Goal: Task Accomplishment & Management: Manage account settings

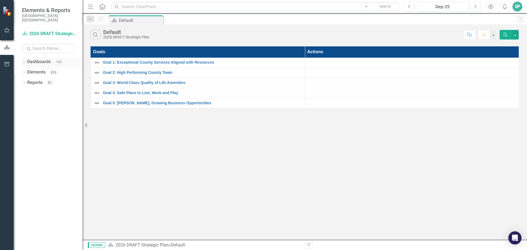
click at [25, 61] on icon "Dropdown" at bounding box center [24, 62] width 4 height 3
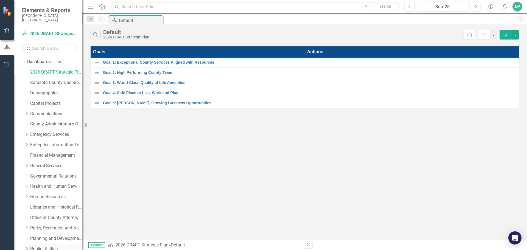
click at [42, 246] on link "Public Utilities" at bounding box center [56, 249] width 52 height 6
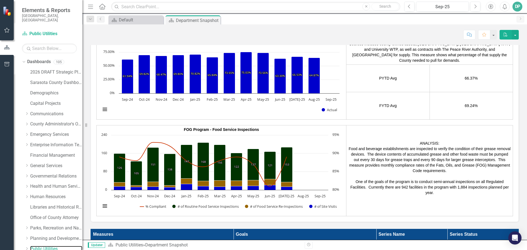
scroll to position [962, 0]
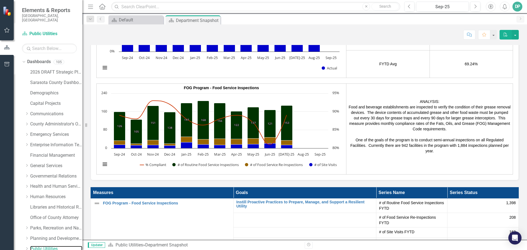
click at [126, 169] on rect "Interactive chart" at bounding box center [220, 132] width 244 height 82
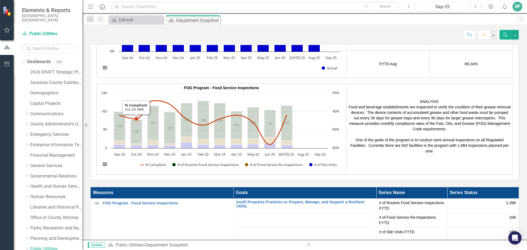
drag, startPoint x: 141, startPoint y: 100, endPoint x: 120, endPoint y: 93, distance: 21.8
click at [120, 91] on p "FOG Program - Food Service Inspections" at bounding box center [221, 87] width 247 height 5
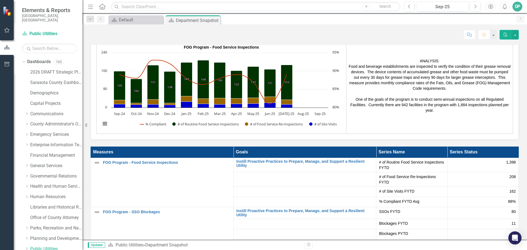
scroll to position [989, 0]
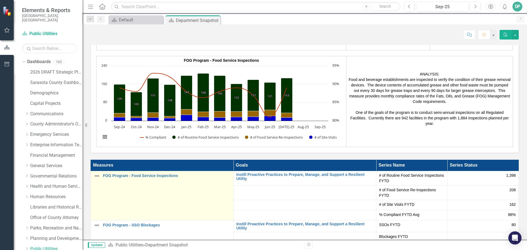
click at [163, 199] on td "FOG Program - Food Service Inspections Link Open Element" at bounding box center [162, 195] width 143 height 49
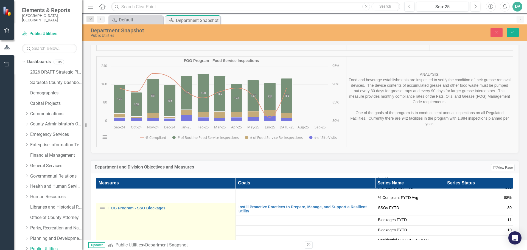
scroll to position [12, 0]
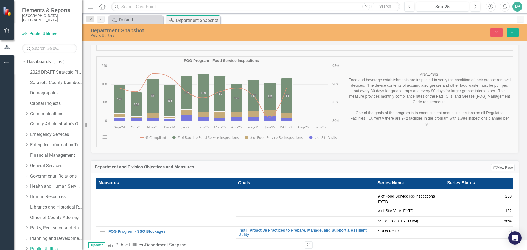
click at [232, 124] on div "Performance Highlights % of Total Available Drinking Water Capacity Utilization…" at bounding box center [305, 43] width 437 height 222
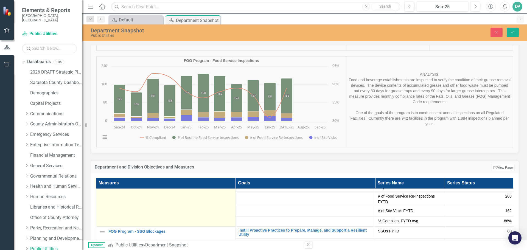
click at [203, 215] on td "Not Defined Expand FOG Program - Food Service Inspections Link Open Element" at bounding box center [166, 201] width 140 height 49
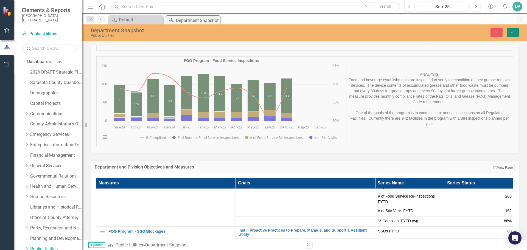
click at [510, 30] on button "Save" at bounding box center [513, 33] width 12 height 10
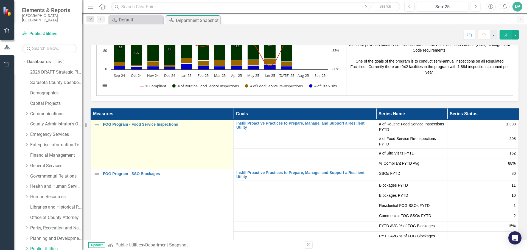
scroll to position [1039, 0]
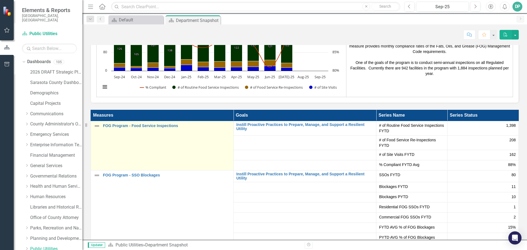
click at [152, 145] on td "FOG Program - Food Service Inspections Link Open Element" at bounding box center [162, 145] width 143 height 49
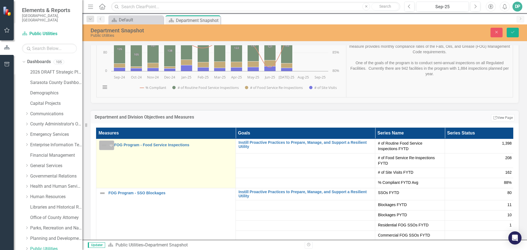
click at [112, 148] on icon "Expand" at bounding box center [111, 145] width 5 height 4
click at [203, 171] on td "Not Defined Expand FOG Program - Food Service Inspections Link Open Element" at bounding box center [166, 163] width 140 height 49
click at [146, 164] on td "Not Defined Expand FOG Program - Food Service Inspections Link Open Element" at bounding box center [166, 163] width 140 height 49
click at [160, 167] on link "Link Open Element" at bounding box center [168, 169] width 43 height 10
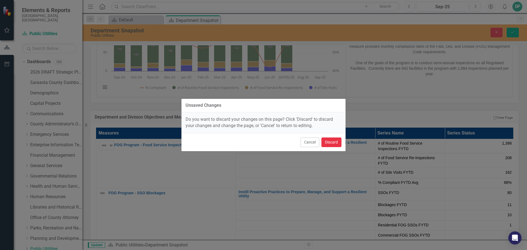
click at [334, 142] on button "Discard" at bounding box center [332, 143] width 20 height 10
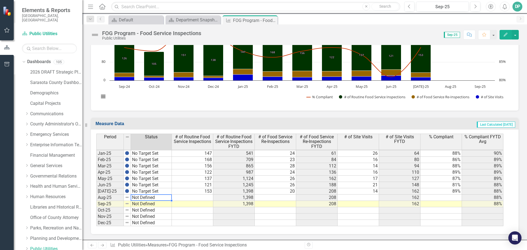
click at [141, 197] on tbody "Dec-23 No Target Set Jan-24 No Target Set Feb-24 No Target Set Mar-24 No Target…" at bounding box center [134, 147] width 76 height 158
click at [155, 197] on td "Not Defined" at bounding box center [151, 198] width 41 height 6
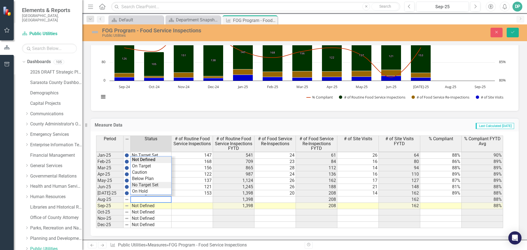
click at [145, 184] on div "Period Status # of Routine Food Service Inspections # of Routine Food Service I…" at bounding box center [302, 182] width 413 height 93
click at [196, 199] on td at bounding box center [192, 200] width 41 height 6
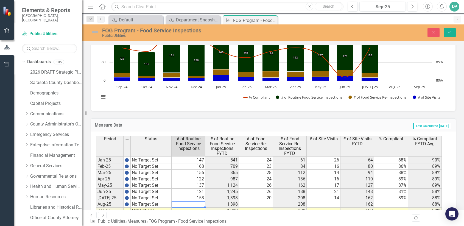
click at [189, 205] on td at bounding box center [189, 204] width 34 height 6
click at [251, 202] on td at bounding box center [256, 204] width 34 height 6
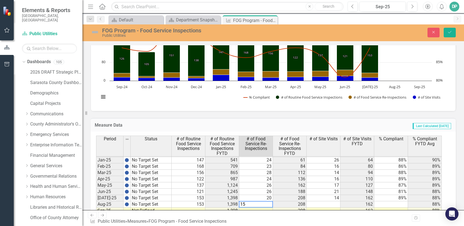
click at [327, 204] on td at bounding box center [324, 204] width 34 height 6
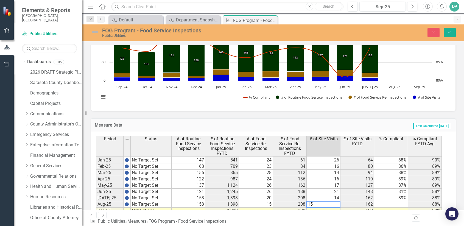
type textarea "15"
click at [395, 202] on td at bounding box center [391, 204] width 34 height 6
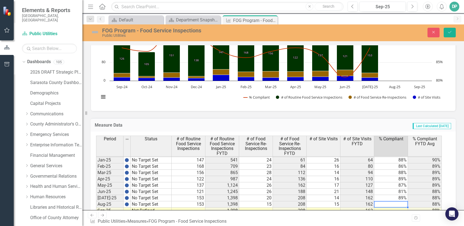
click at [389, 206] on td at bounding box center [391, 204] width 34 height 6
click at [389, 202] on td at bounding box center [391, 204] width 34 height 6
click at [389, 202] on textarea "15" at bounding box center [391, 204] width 34 height 7
type textarea "93.46"
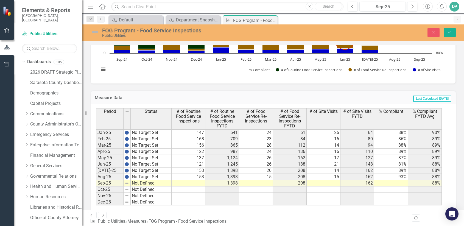
scroll to position [215, 0]
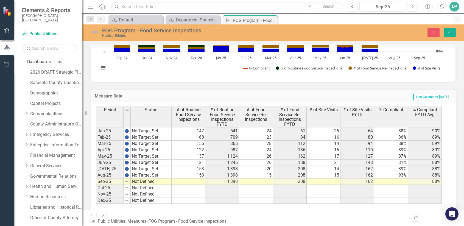
click at [155, 182] on td "Not Defined" at bounding box center [151, 182] width 41 height 6
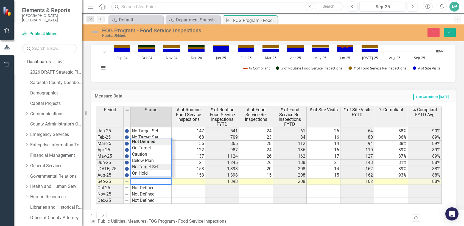
click at [147, 166] on div "Period Status # of Routine Food Service Inspections # of Routine Food Service I…" at bounding box center [271, 155] width 350 height 97
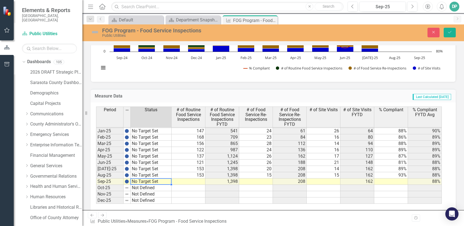
click at [196, 181] on td at bounding box center [189, 182] width 34 height 6
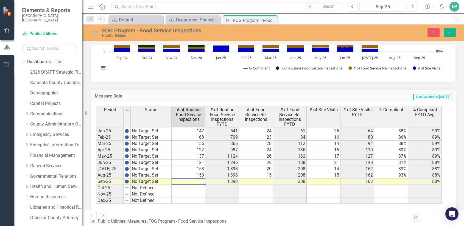
click at [188, 181] on td at bounding box center [189, 182] width 34 height 6
type textarea "148"
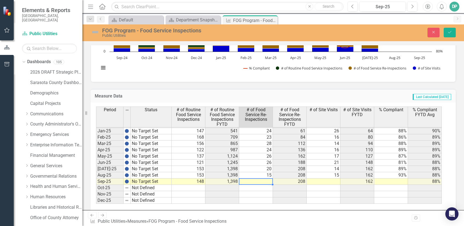
click at [265, 182] on td at bounding box center [256, 182] width 34 height 6
type textarea "18"
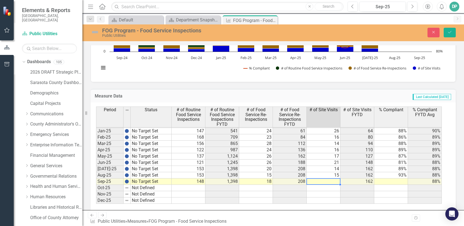
click at [324, 180] on td at bounding box center [324, 182] width 34 height 6
type textarea "18"
click at [403, 180] on td at bounding box center [391, 182] width 34 height 6
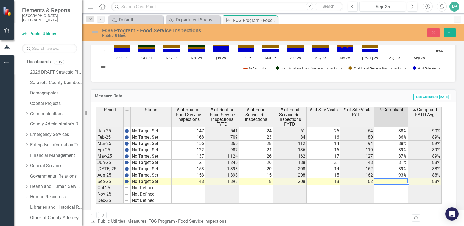
click at [397, 182] on td at bounding box center [391, 182] width 34 height 6
type textarea "95.95"
click at [452, 32] on icon "Save" at bounding box center [450, 32] width 5 height 4
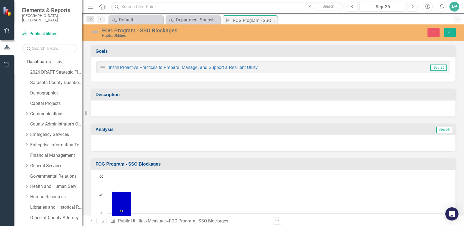
scroll to position [853, 0]
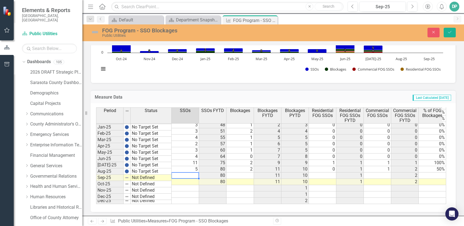
click at [190, 173] on td at bounding box center [185, 176] width 27 height 6
type textarea "6"
click at [236, 173] on td at bounding box center [240, 176] width 27 height 6
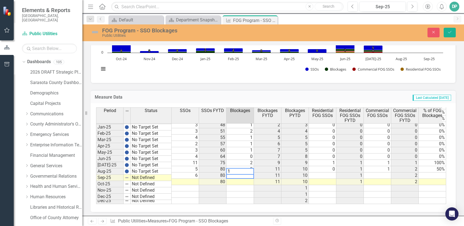
type textarea "1"
click at [317, 173] on td at bounding box center [322, 176] width 27 height 6
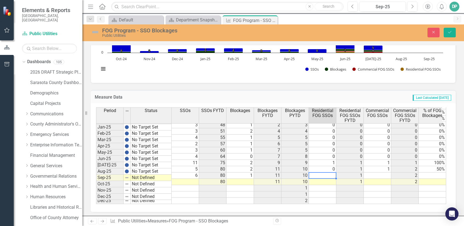
click at [328, 173] on td at bounding box center [322, 176] width 27 height 6
type textarea "0"
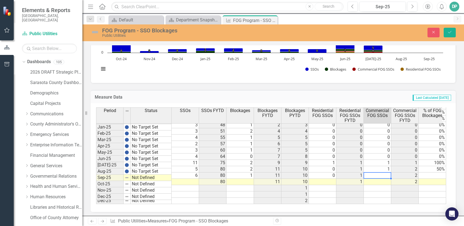
click at [96, 169] on div "Period Status SSOs SSOs FYTD Blockages Blockages FYTD Blockages PYTD Residentia…" at bounding box center [96, 117] width 0 height 174
type textarea "0"
click at [427, 173] on td at bounding box center [432, 176] width 27 height 6
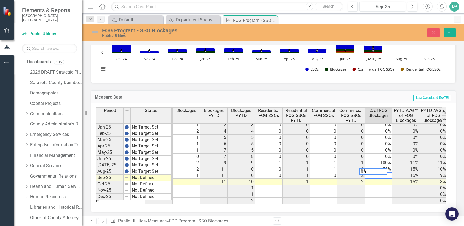
scroll to position [0, 59]
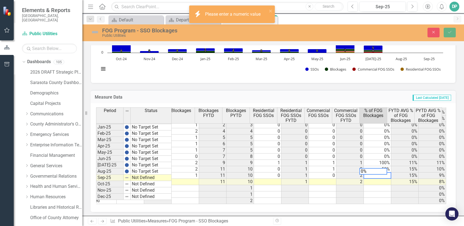
click at [321, 179] on td at bounding box center [322, 182] width 27 height 6
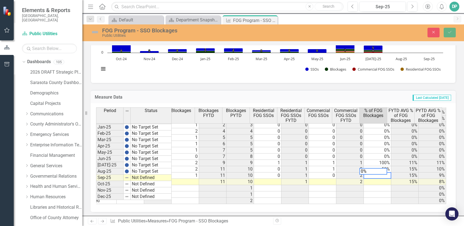
click at [372, 173] on textarea "0%" at bounding box center [374, 171] width 28 height 7
type textarea "0"
click at [320, 173] on td "0" at bounding box center [322, 176] width 27 height 6
click at [449, 30] on icon "Save" at bounding box center [450, 32] width 5 height 4
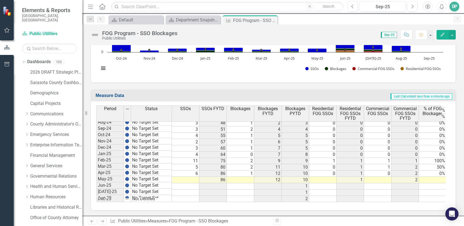
scroll to position [853, 0]
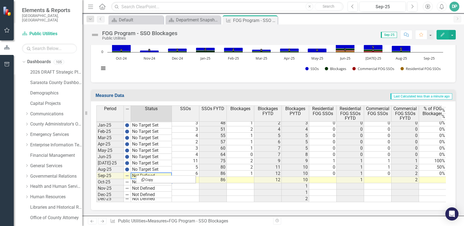
click at [135, 175] on td "Not Defined" at bounding box center [151, 176] width 41 height 6
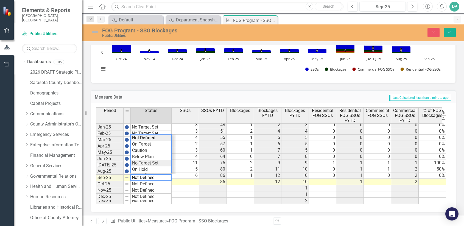
type textarea "No Target Set"
click at [142, 164] on div "Period Status SSOs SSOs FYTD Blockages Blockages FYTD Blockages PYTD Residentia…" at bounding box center [271, 155] width 350 height 97
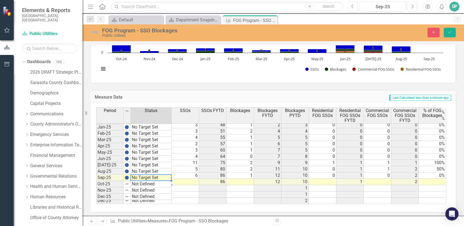
click at [193, 179] on td at bounding box center [185, 182] width 27 height 6
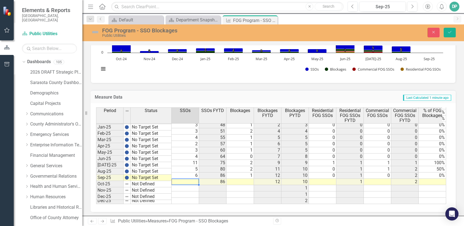
click at [183, 179] on td at bounding box center [185, 182] width 27 height 6
type textarea "6"
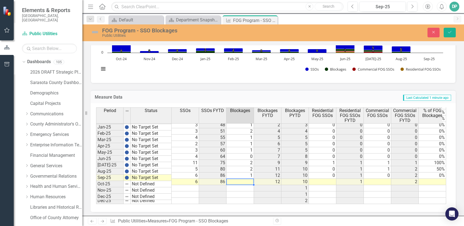
type textarea "2"
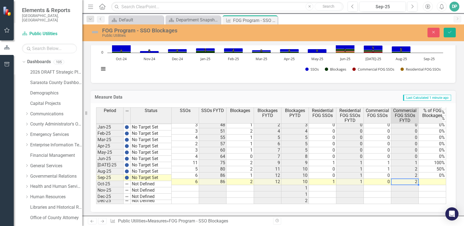
scroll to position [0, 4]
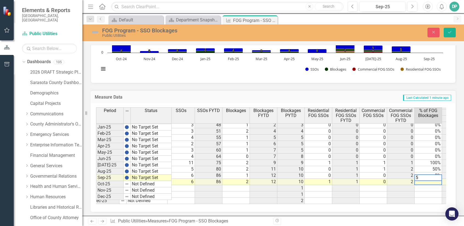
type textarea "50"
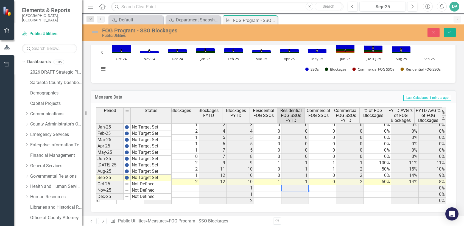
scroll to position [0, 0]
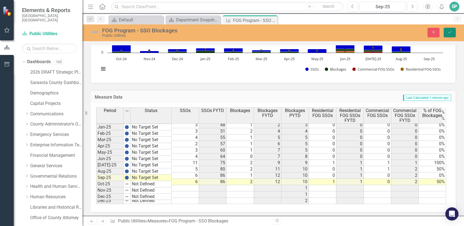
click at [449, 31] on icon "Save" at bounding box center [450, 32] width 5 height 4
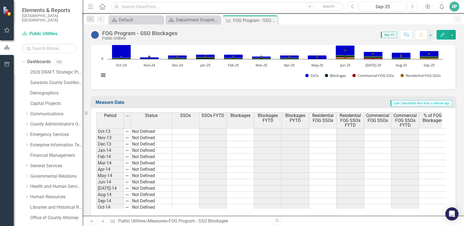
scroll to position [179, 0]
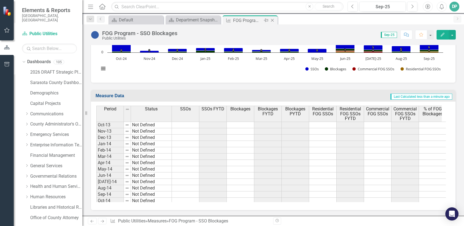
click at [274, 20] on icon "Close" at bounding box center [272, 20] width 5 height 4
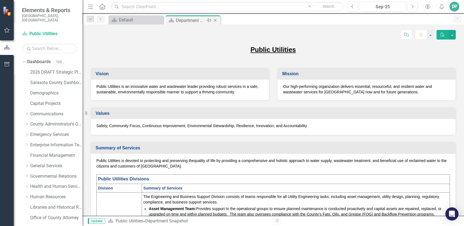
click at [201, 21] on div "Department Snapshot" at bounding box center [190, 20] width 29 height 7
click at [182, 20] on div "Department Snapshot" at bounding box center [190, 20] width 29 height 7
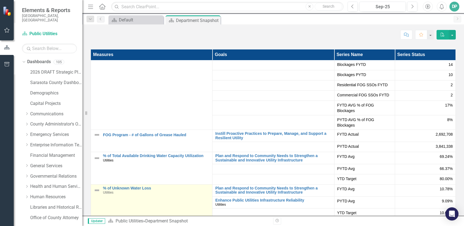
scroll to position [1126, 0]
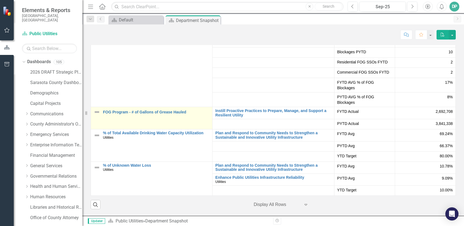
click at [155, 115] on div "FOG Program - # of Gallons of Grease Hauled" at bounding box center [152, 112] width 116 height 7
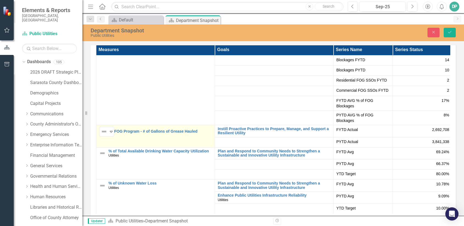
click at [0, 0] on link "Link Open Element" at bounding box center [0, 0] width 0 height 0
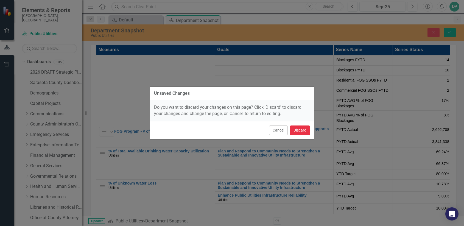
click at [299, 129] on button "Discard" at bounding box center [300, 131] width 20 height 10
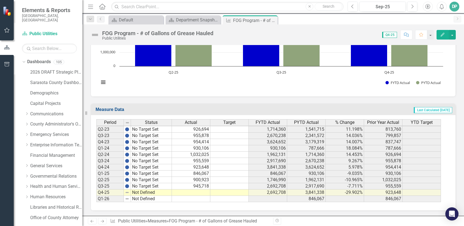
scroll to position [387, 0]
click at [273, 20] on icon "Close" at bounding box center [272, 20] width 5 height 4
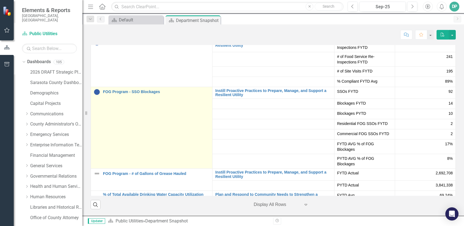
click at [132, 112] on td "FOG Program - SSO Blockages Link Open Element" at bounding box center [152, 128] width 122 height 82
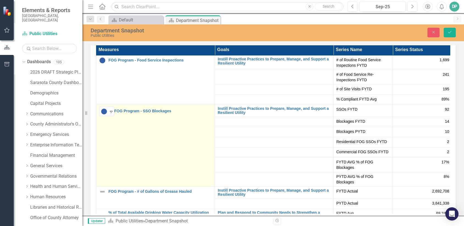
click at [0, 0] on link "Link Open Element" at bounding box center [0, 0] width 0 height 0
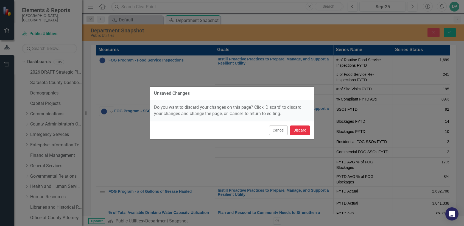
click at [304, 132] on button "Discard" at bounding box center [300, 131] width 20 height 10
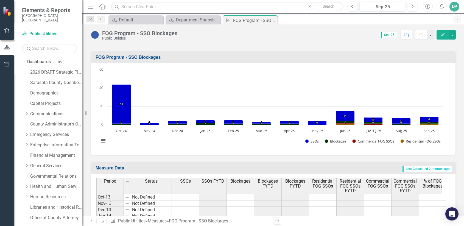
scroll to position [110, 0]
